Goal: Information Seeking & Learning: Learn about a topic

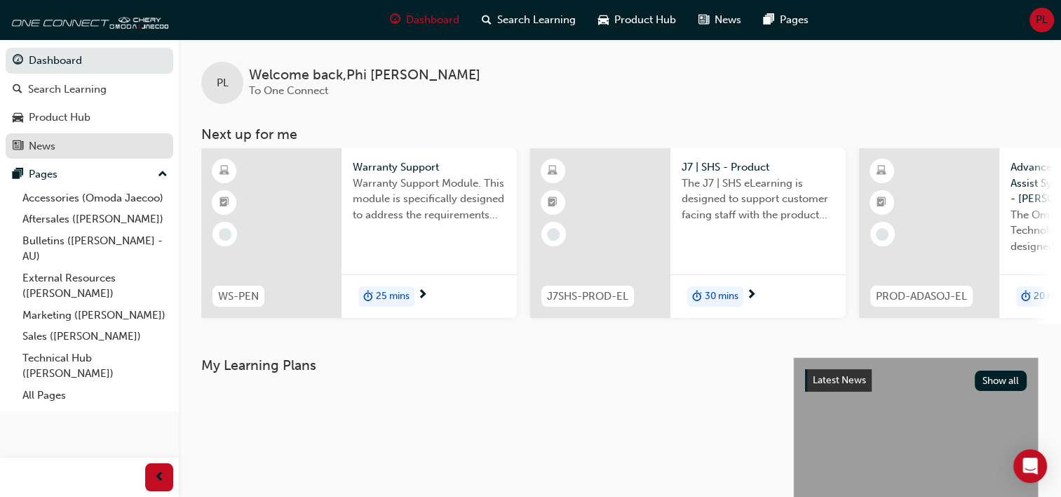
click at [37, 145] on div "News" at bounding box center [42, 146] width 27 height 16
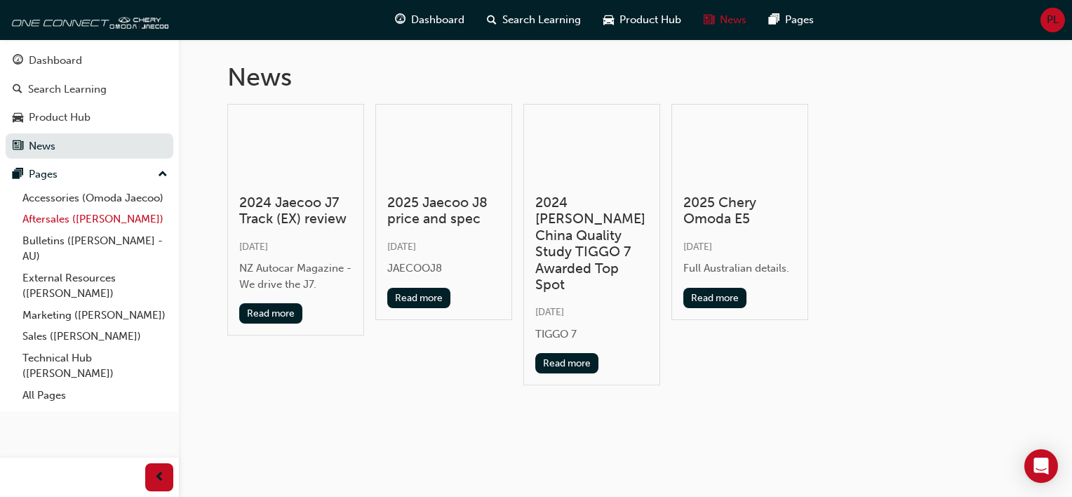
click at [46, 219] on link "Aftersales ([PERSON_NAME])" at bounding box center [95, 219] width 156 height 22
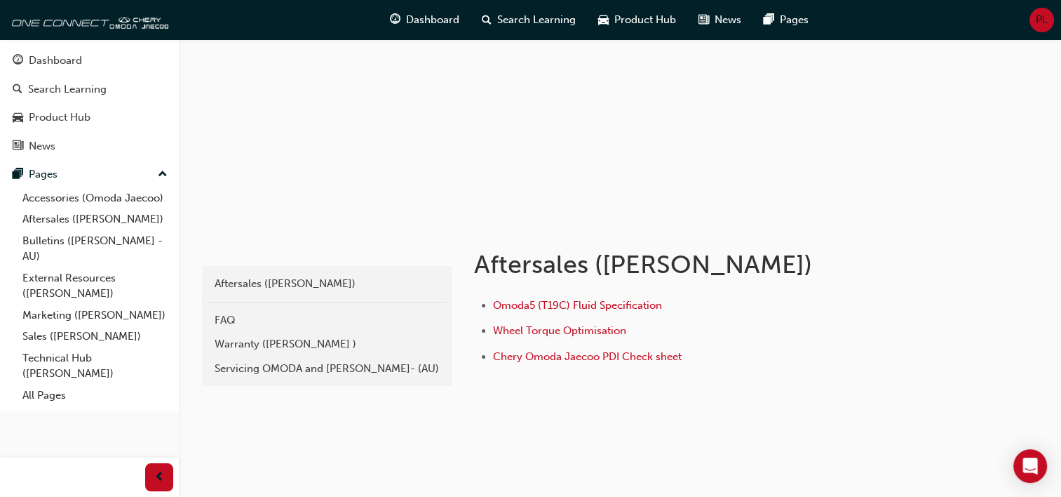
scroll to position [105, 0]
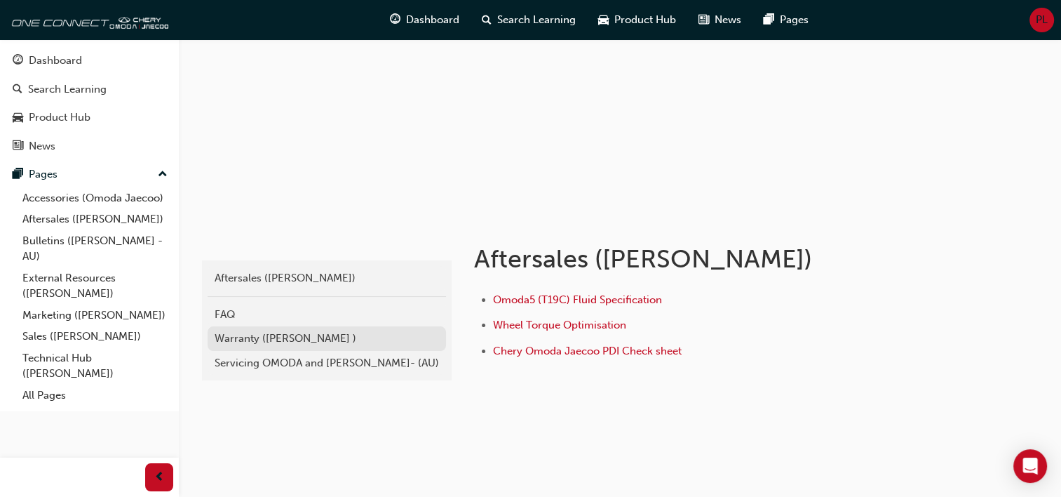
click at [230, 334] on div "Warranty ([PERSON_NAME] )" at bounding box center [327, 338] width 224 height 16
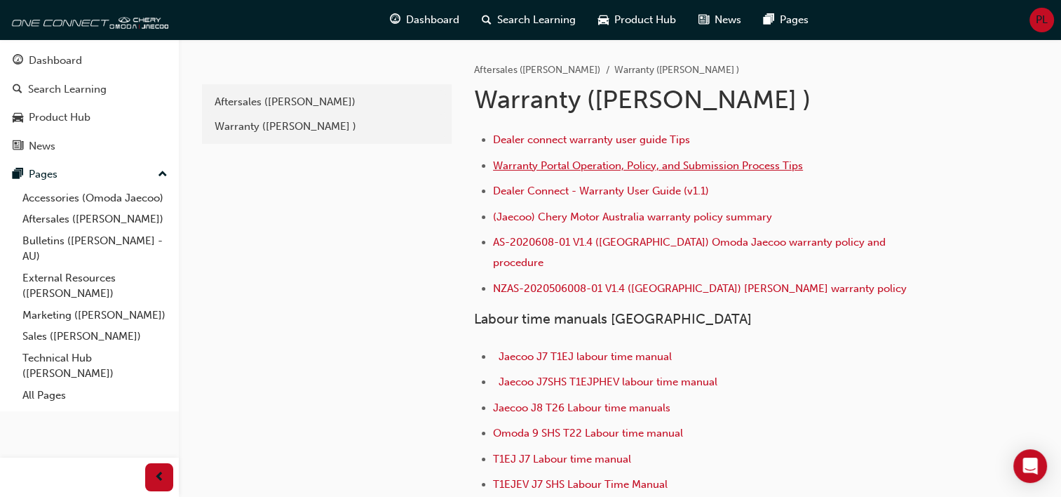
click at [592, 163] on span "Warranty Portal Operation, Policy, and Submission Process Tips" at bounding box center [648, 165] width 310 height 13
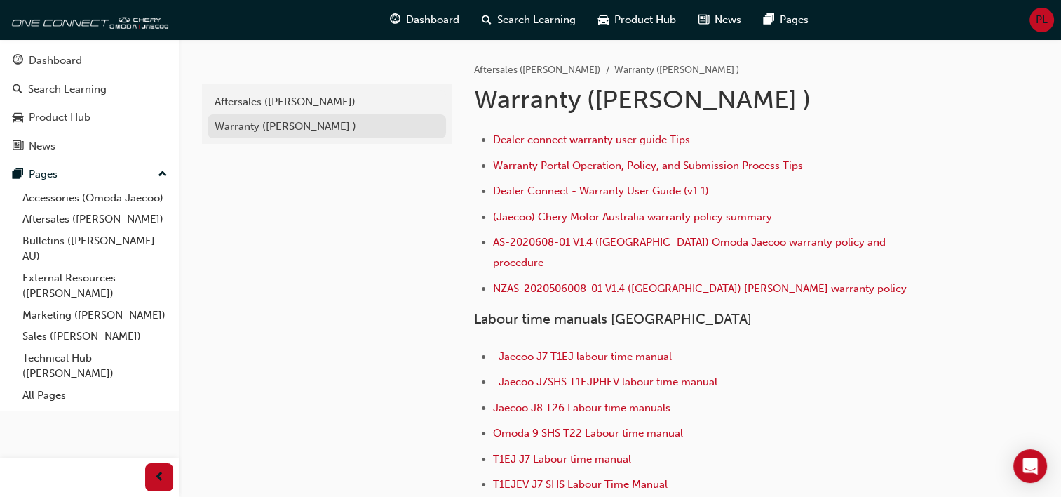
click at [229, 124] on div "Warranty ([PERSON_NAME] )" at bounding box center [327, 127] width 224 height 16
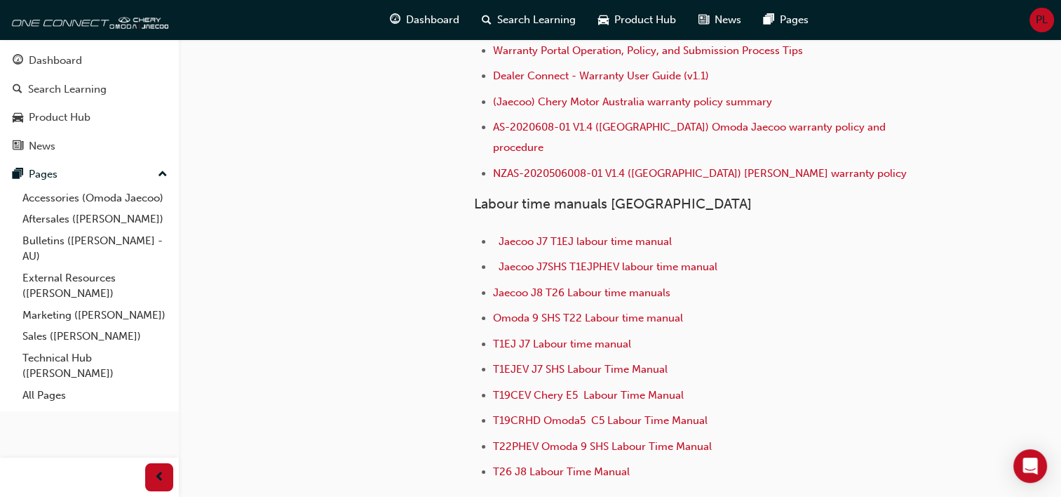
scroll to position [140, 0]
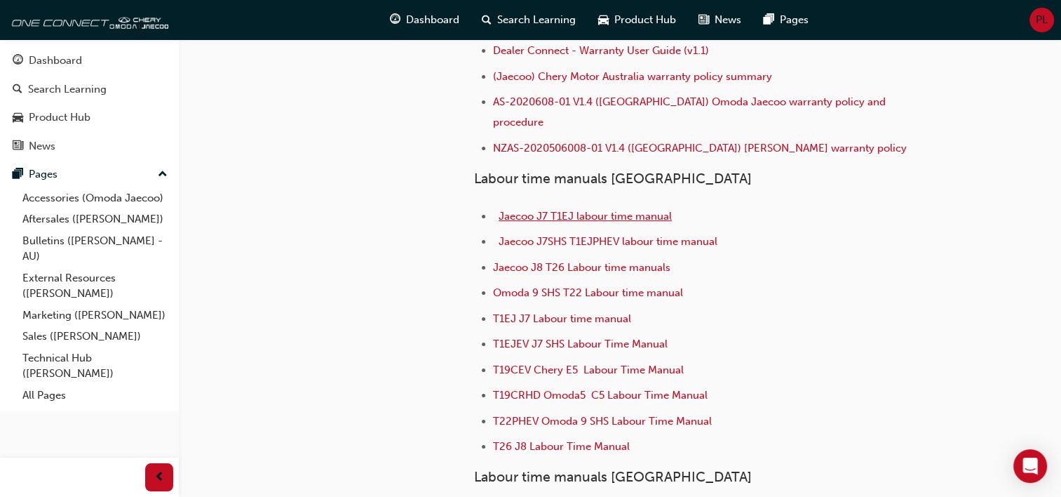
click at [529, 210] on span "Jaecoo J7 T1EJ labour time manual" at bounding box center [585, 216] width 173 height 13
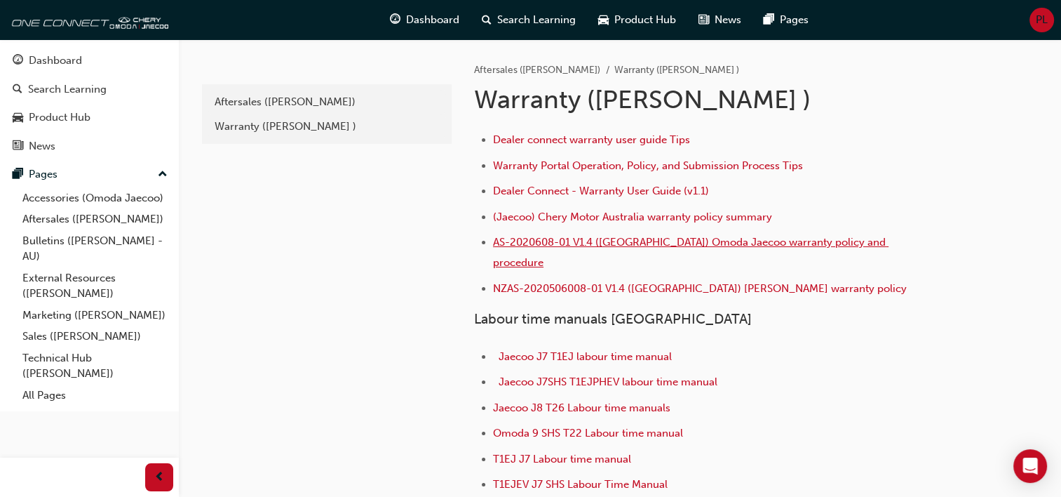
click at [673, 236] on span "AS-2020608-01 V1.4 ([GEOGRAPHIC_DATA]) Omoda Jaecoo warranty policy and procedu…" at bounding box center [691, 252] width 396 height 33
